Goal: Information Seeking & Learning: Learn about a topic

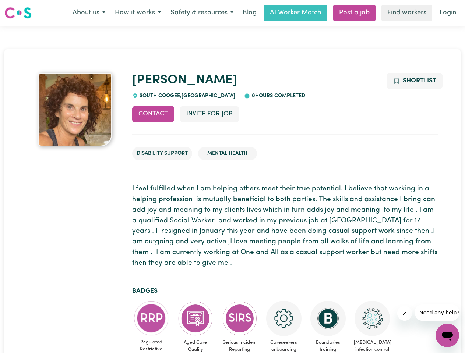
click at [89, 13] on button "About us" at bounding box center [89, 12] width 42 height 15
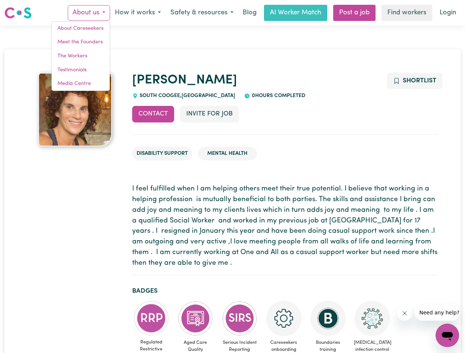
click at [137, 13] on button "How it works" at bounding box center [138, 12] width 56 height 15
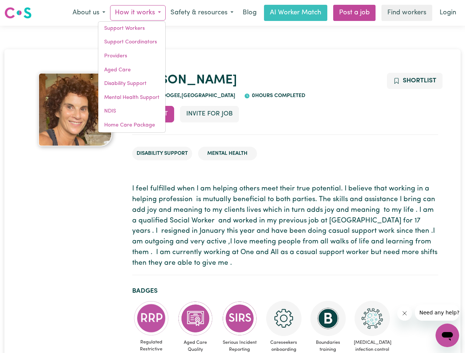
click at [201, 13] on button "Safety & resources" at bounding box center [202, 12] width 72 height 15
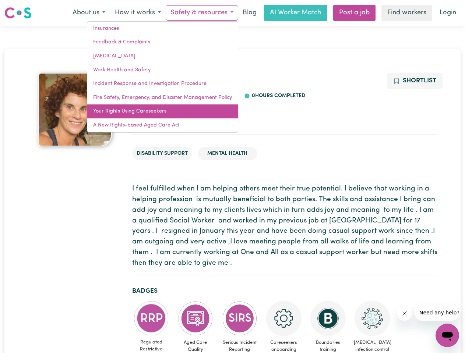
click at [153, 114] on link "Your Rights Using Careseekers" at bounding box center [162, 112] width 151 height 14
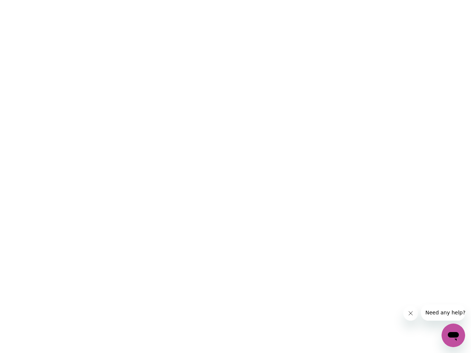
click at [209, 0] on html at bounding box center [235, 0] width 471 height 0
click at [414, 0] on html at bounding box center [235, 0] width 471 height 0
click at [151, 0] on html at bounding box center [235, 0] width 471 height 0
click at [195, 0] on html at bounding box center [235, 0] width 471 height 0
